Goal: Navigation & Orientation: Find specific page/section

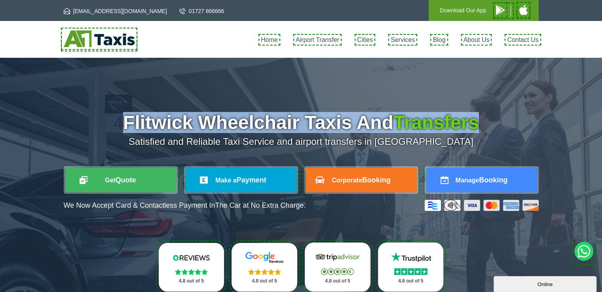
drag, startPoint x: 113, startPoint y: 119, endPoint x: 476, endPoint y: 113, distance: 363.7
click at [476, 113] on h1 "Flitwick Wheelchair Taxis And Transfers" at bounding box center [301, 122] width 475 height 19
copy h1 "Flitwick Wheelchair Taxis And Transfers"
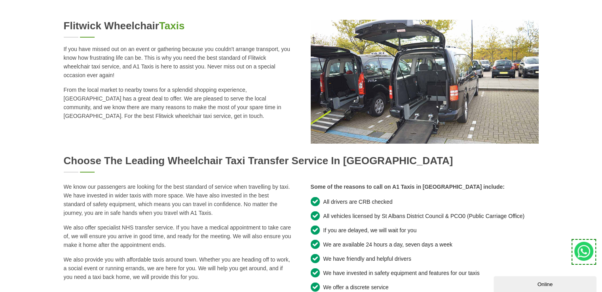
scroll to position [461, 0]
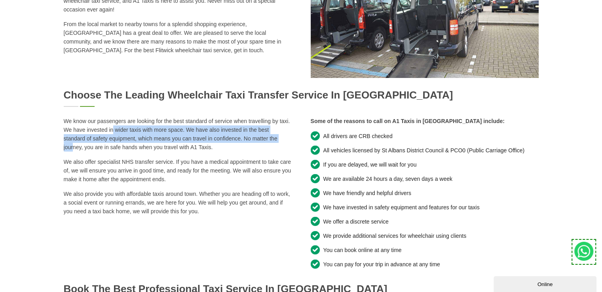
drag, startPoint x: 65, startPoint y: 132, endPoint x: 241, endPoint y: 138, distance: 176.6
click at [241, 138] on p "We know our passengers are looking for the best standard of service when travel…" at bounding box center [178, 134] width 228 height 35
copy p "We have invested in wider taxis with more space. We have also invested in the b…"
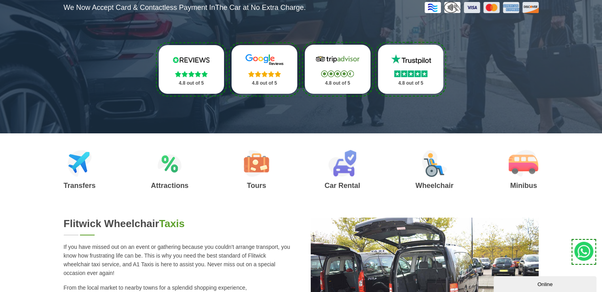
scroll to position [0, 0]
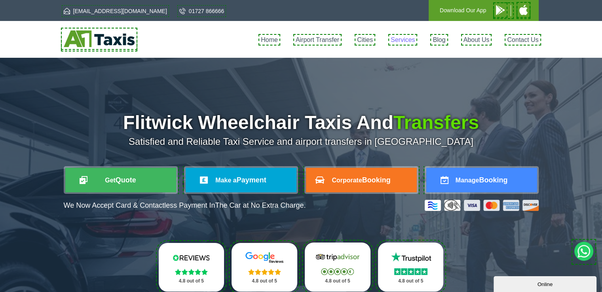
click at [402, 36] on link "Services" at bounding box center [403, 39] width 24 height 7
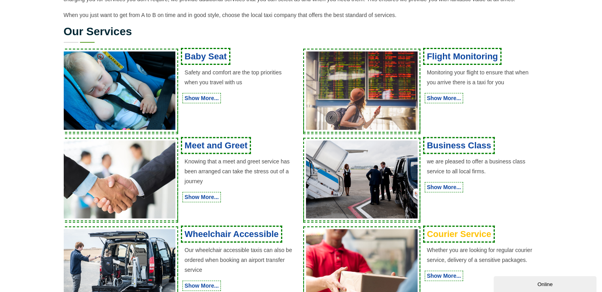
click at [448, 237] on link "Courier Service" at bounding box center [459, 234] width 65 height 10
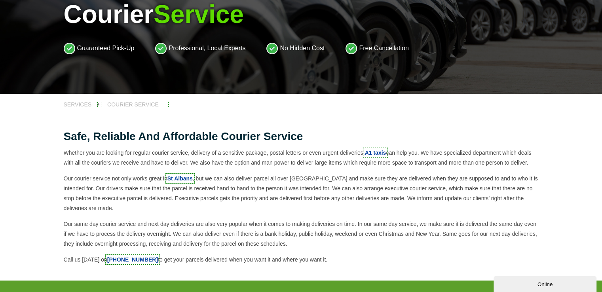
scroll to position [132, 0]
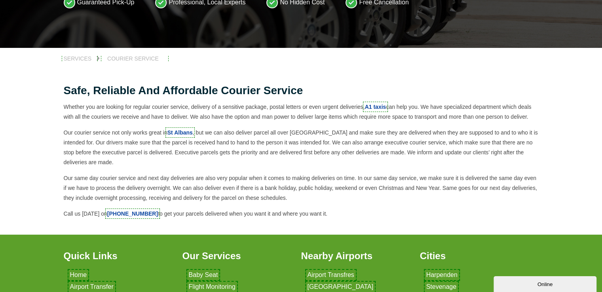
click at [349, 0] on li "Free Cancellation" at bounding box center [376, 2] width 63 height 12
click at [26, 148] on section "Safe, Reliable and Affordable Courier Service Whether you are looking for regul…" at bounding box center [301, 151] width 602 height 165
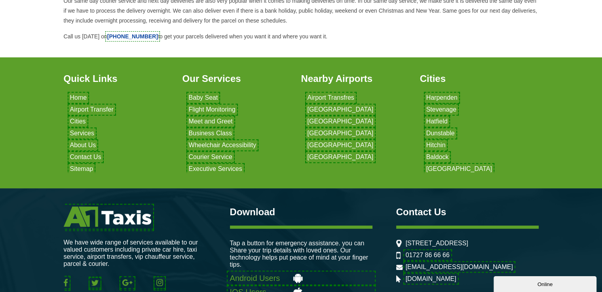
scroll to position [330, 0]
